Goal: Check status

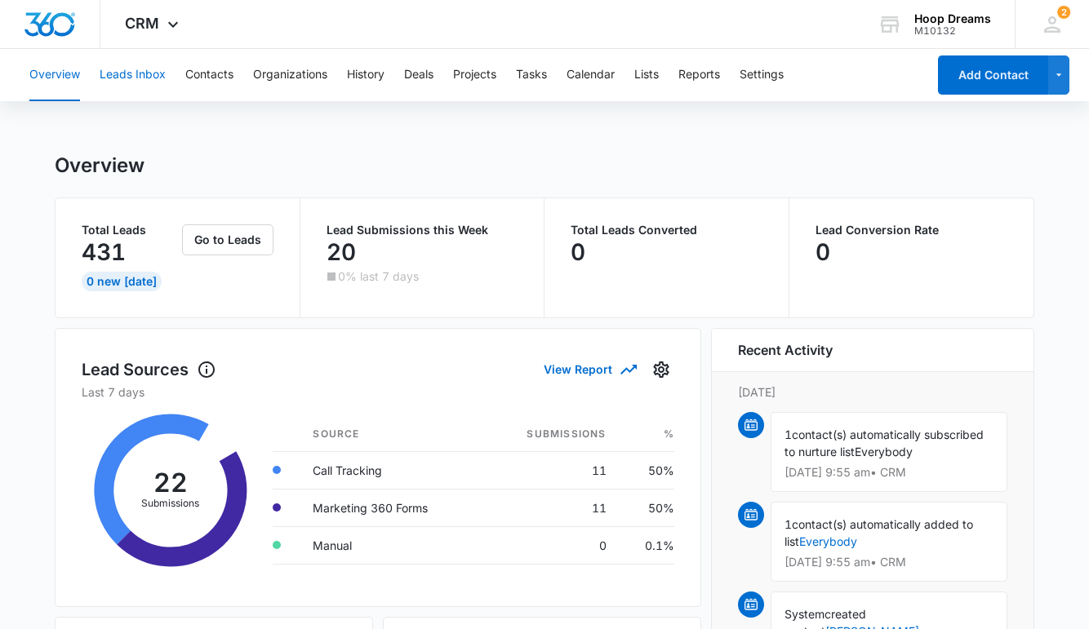
click at [150, 78] on button "Leads Inbox" at bounding box center [133, 75] width 66 height 52
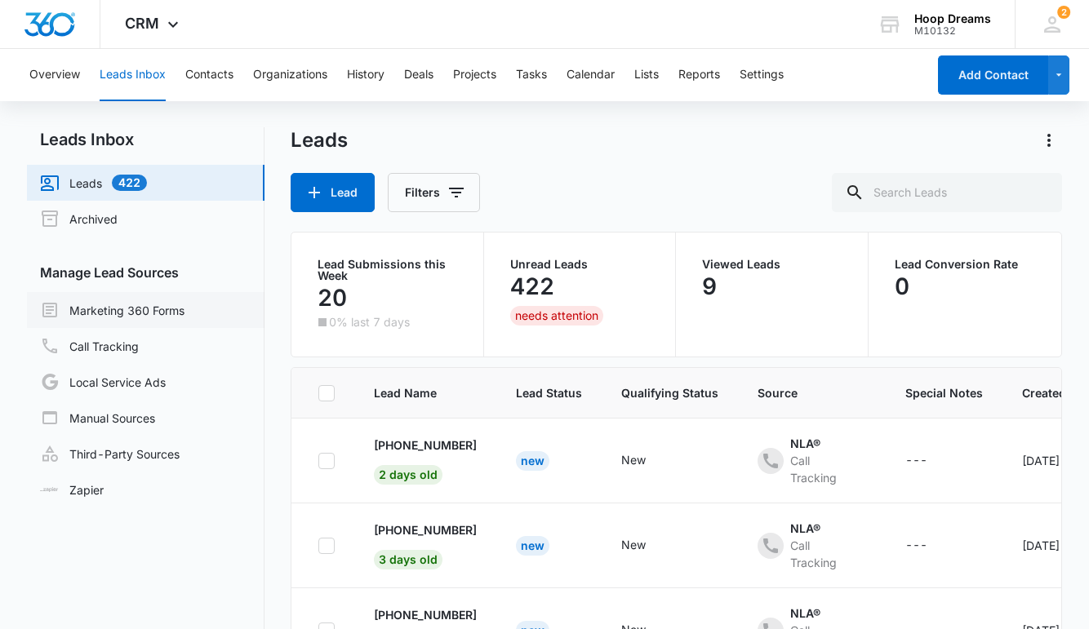
click at [107, 310] on link "Marketing 360 Forms" at bounding box center [112, 310] width 145 height 20
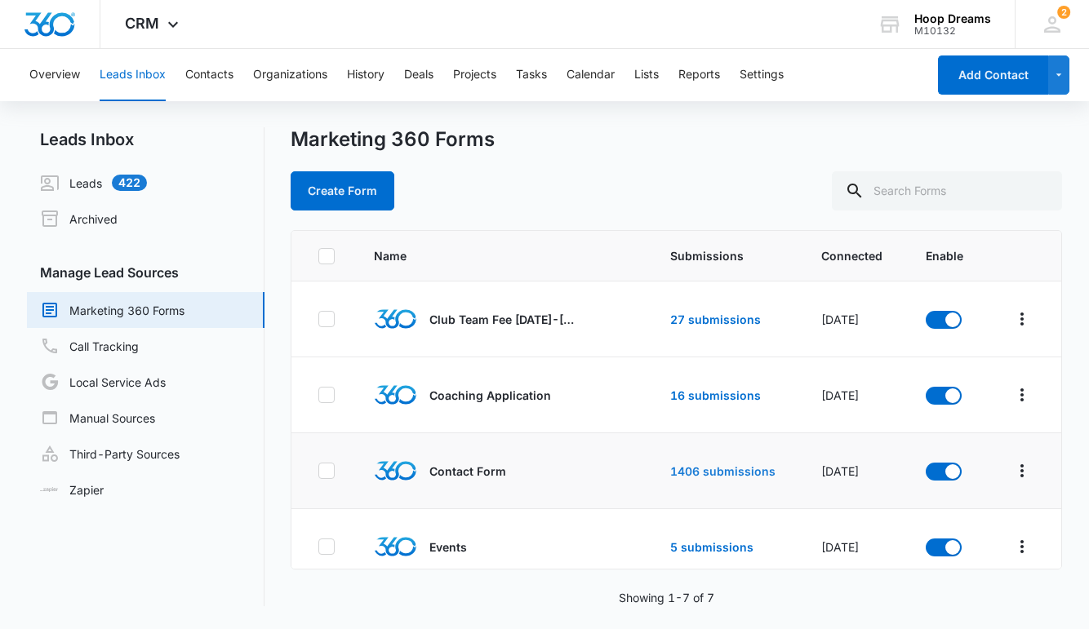
click at [714, 474] on link "1406 submissions" at bounding box center [722, 472] width 105 height 14
